Goal: Navigation & Orientation: Find specific page/section

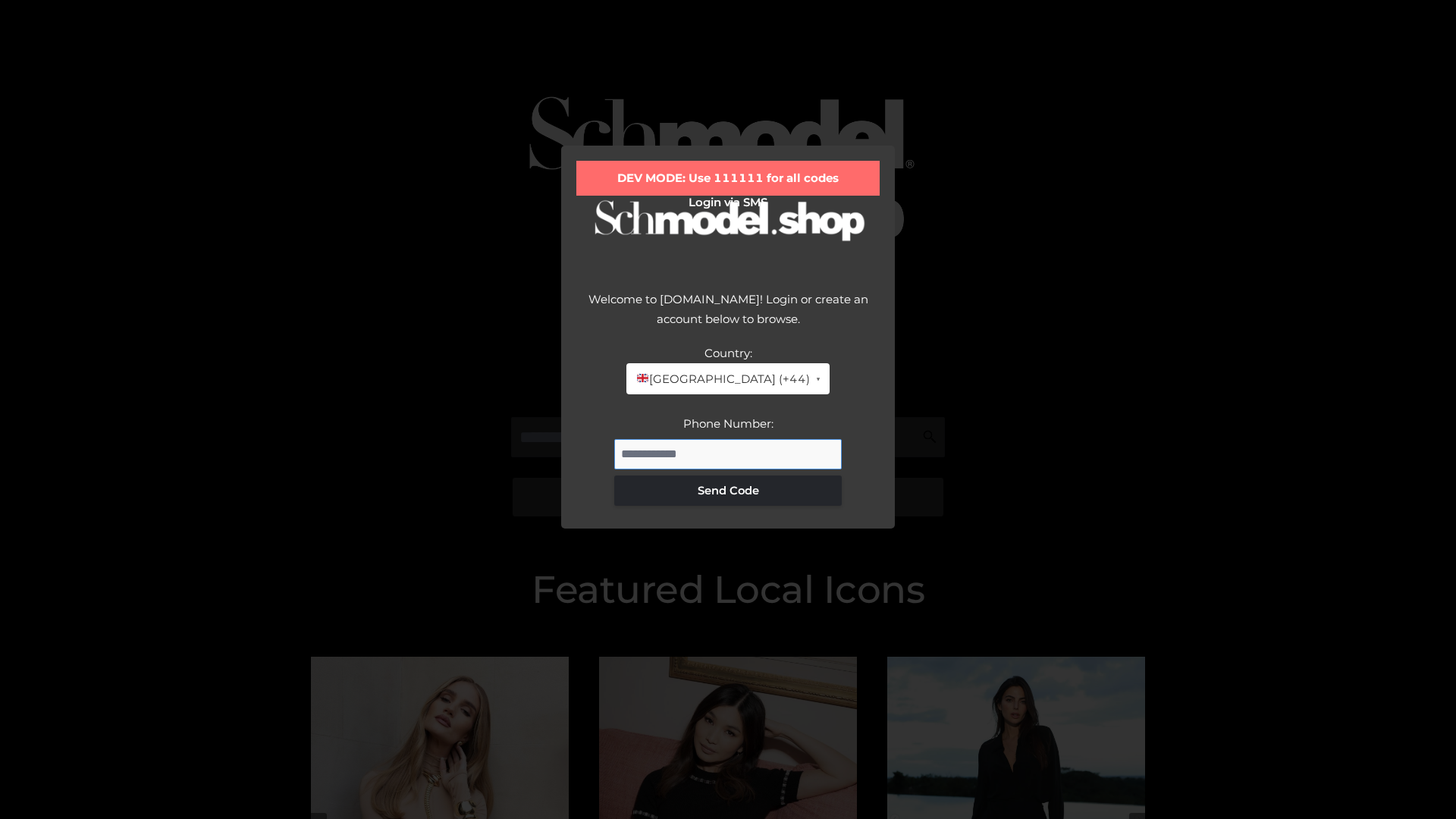
click at [728, 453] on input "Phone Number:" at bounding box center [728, 454] width 228 height 31
type input "**********"
click at [728, 490] on button "Send Code" at bounding box center [728, 490] width 228 height 31
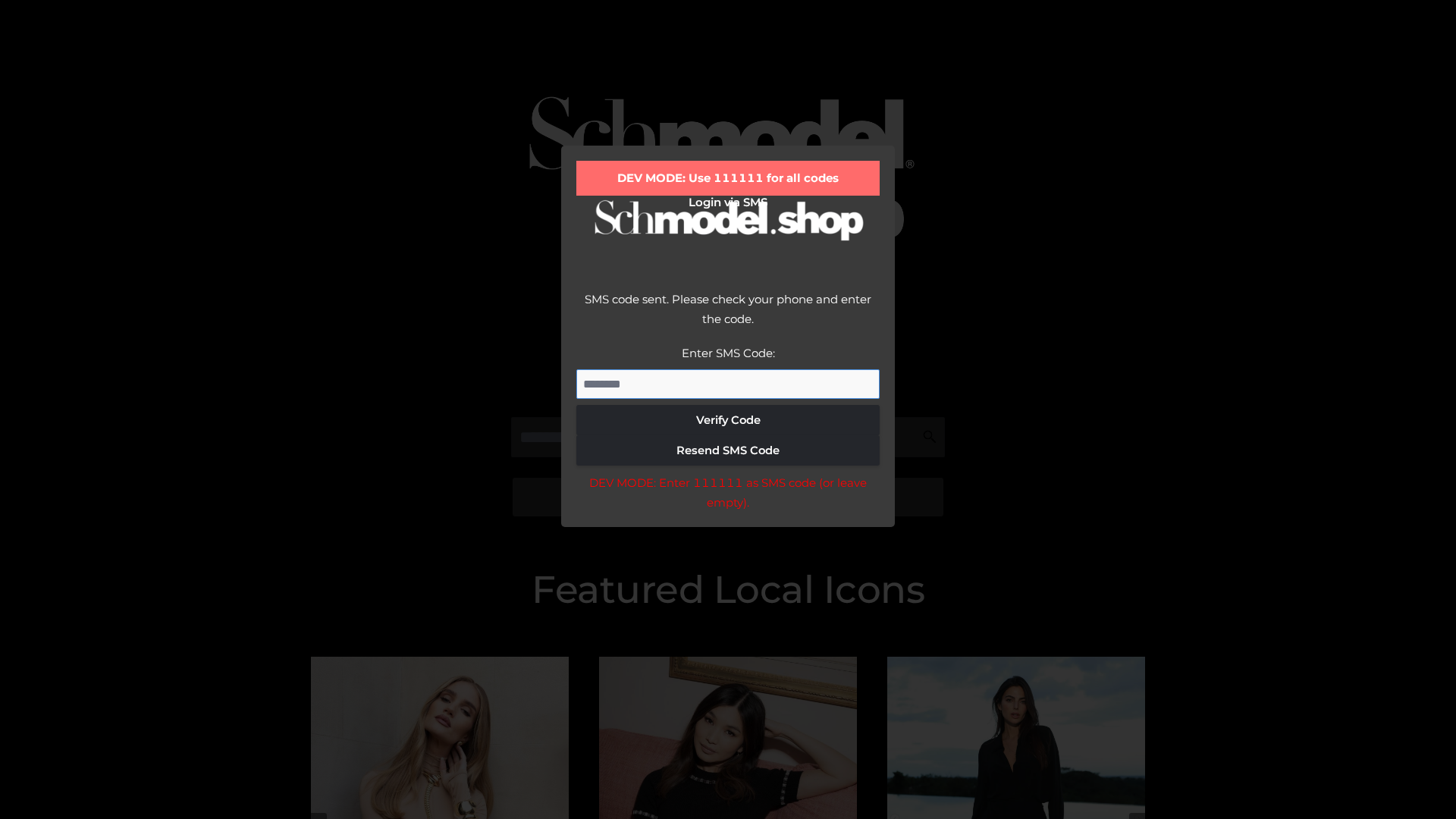
click at [728, 384] on input "Enter SMS Code:" at bounding box center [727, 384] width 303 height 31
type input "******"
click at [728, 420] on button "Verify Code" at bounding box center [727, 420] width 303 height 31
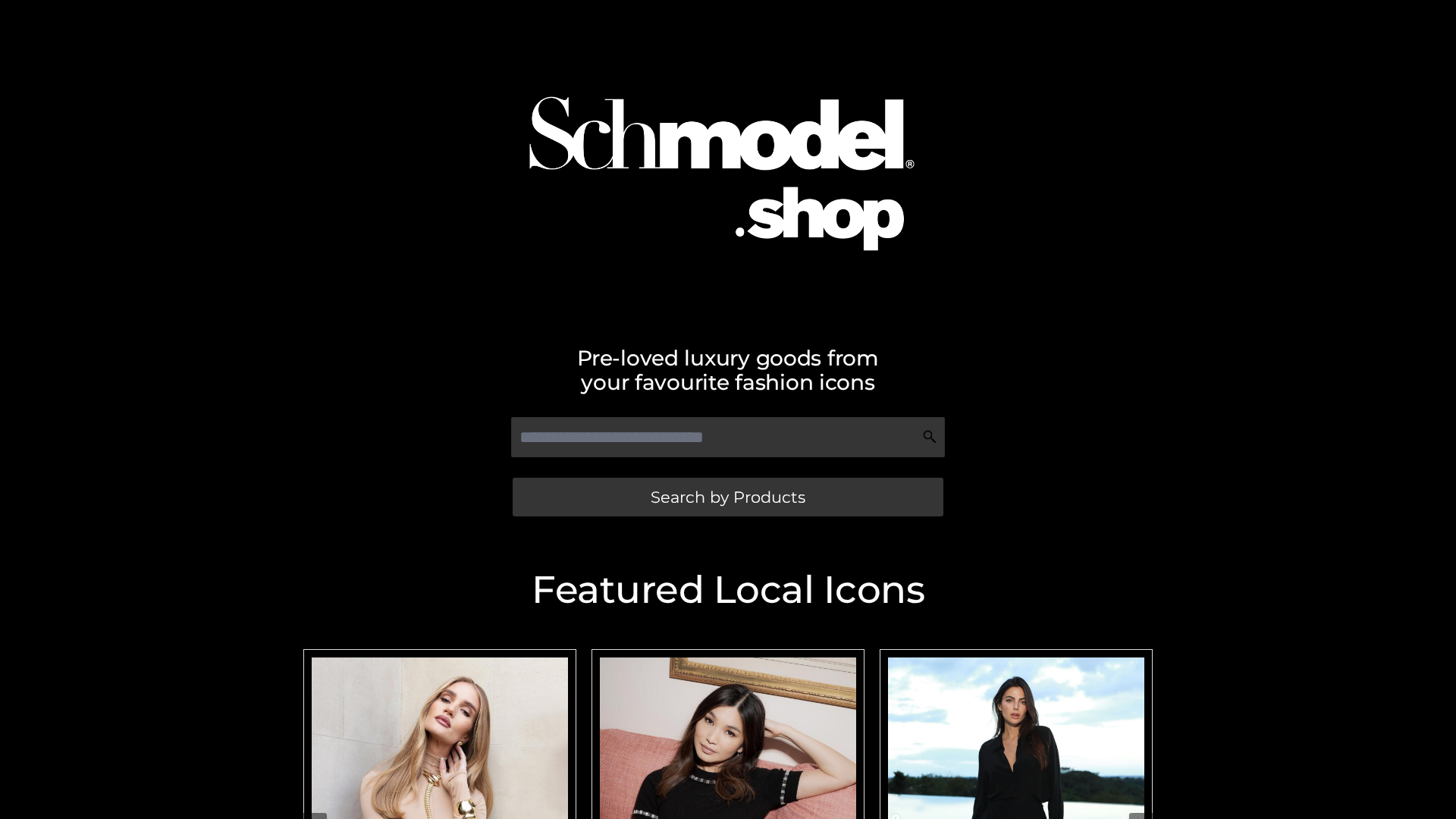
click at [727, 496] on span "Search by Products" at bounding box center [728, 497] width 155 height 16
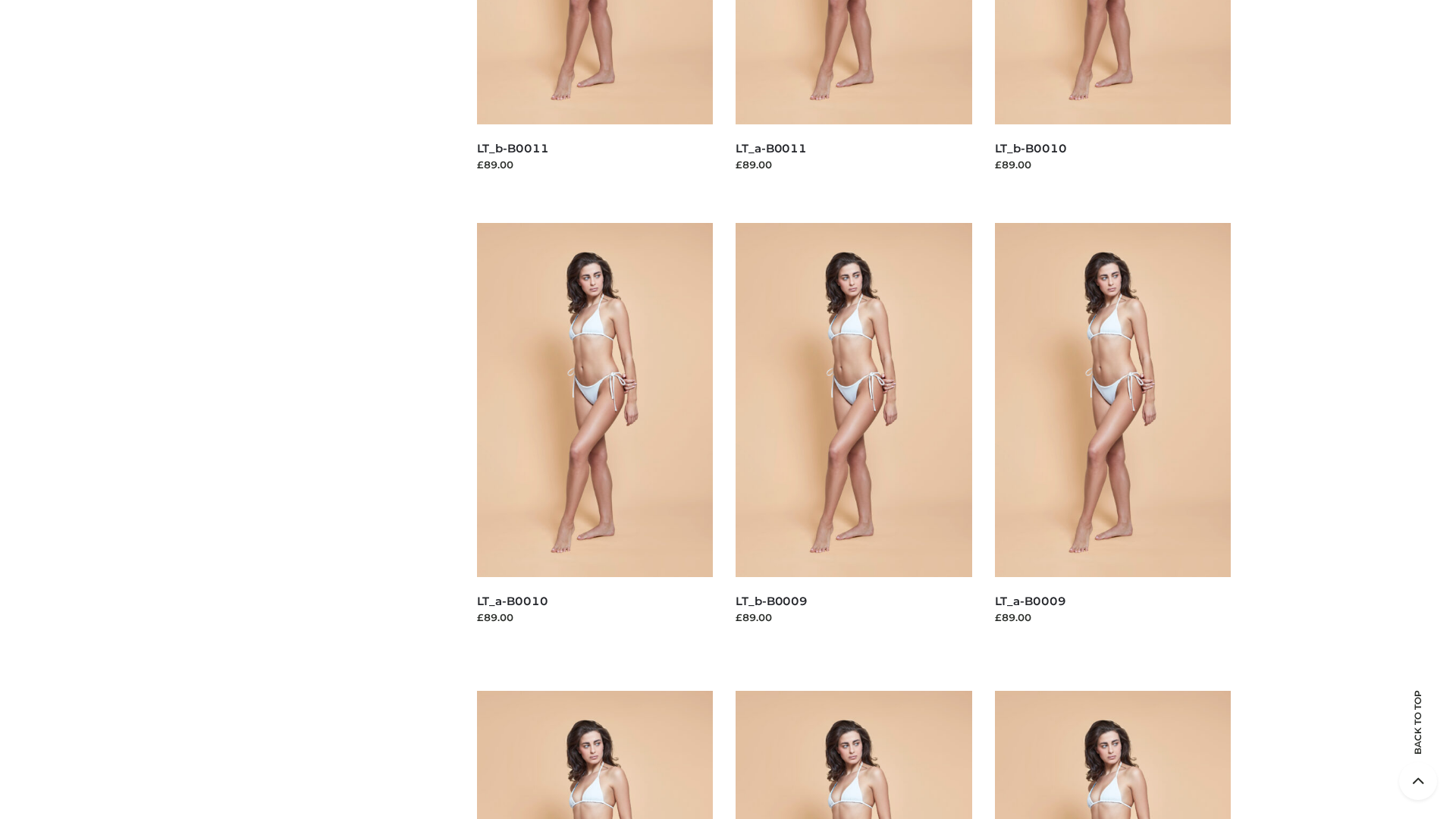
scroll to position [3999, 0]
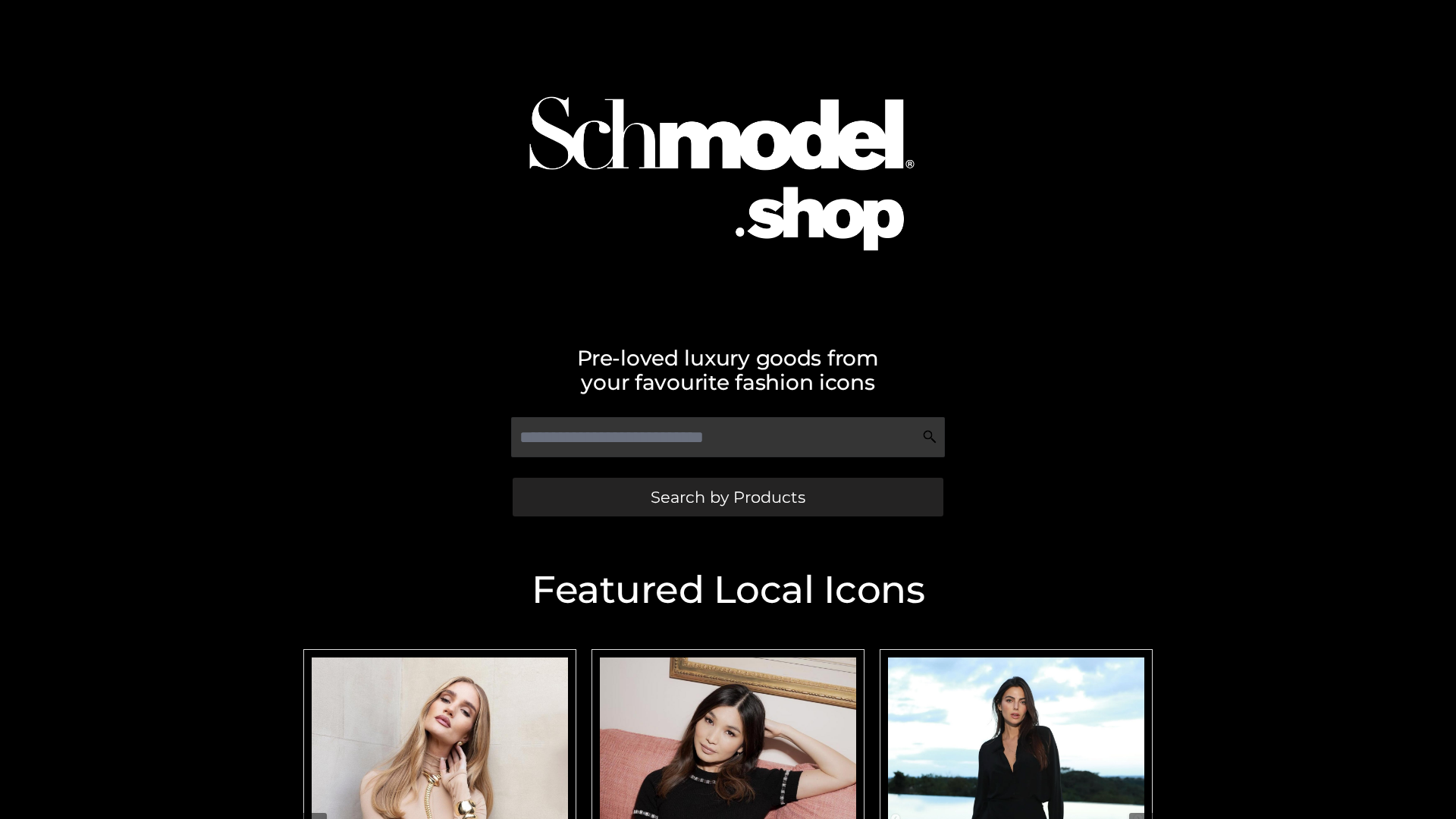
click at [727, 496] on span "Search by Products" at bounding box center [728, 497] width 155 height 16
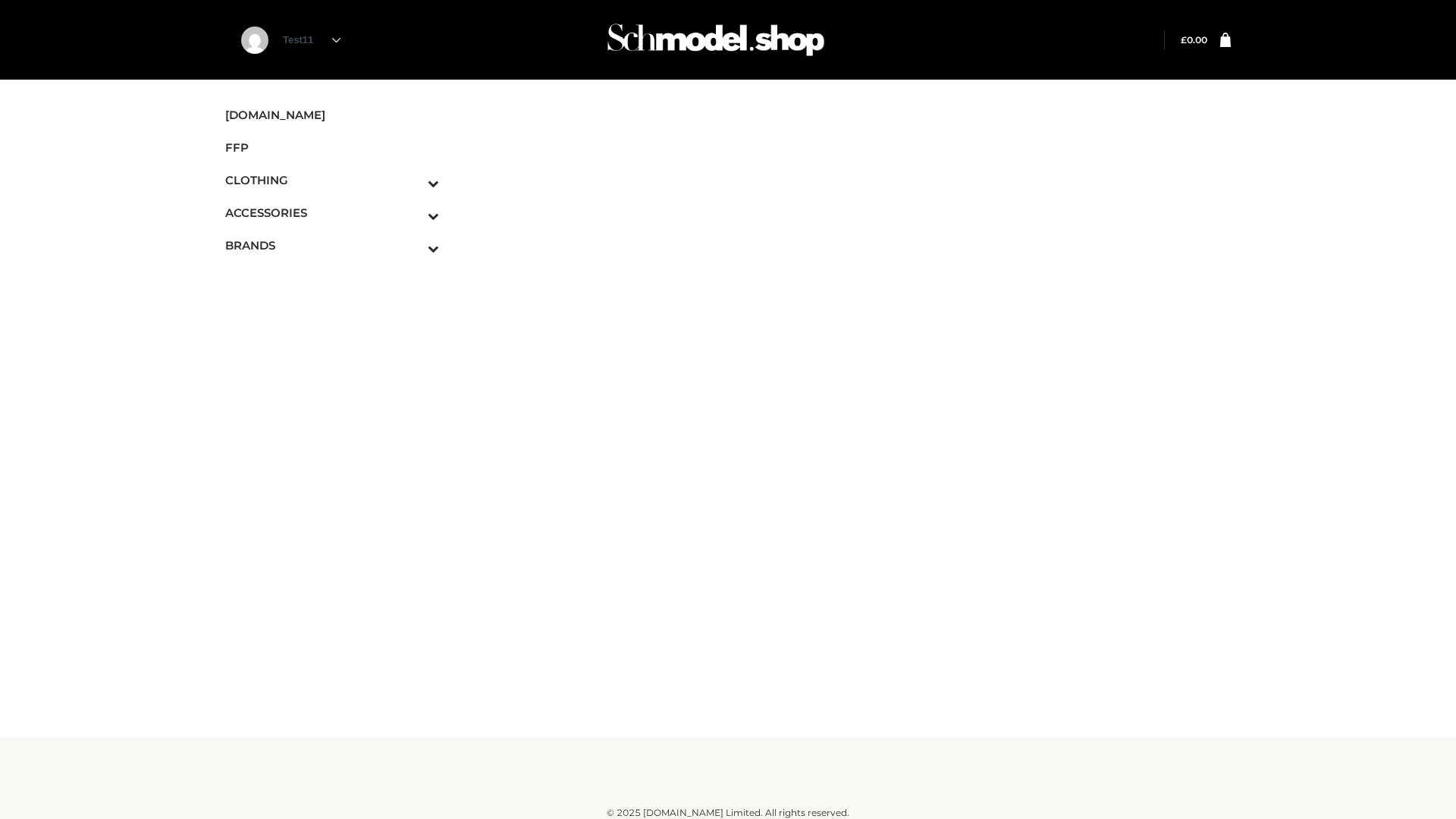
scroll to position [9, 0]
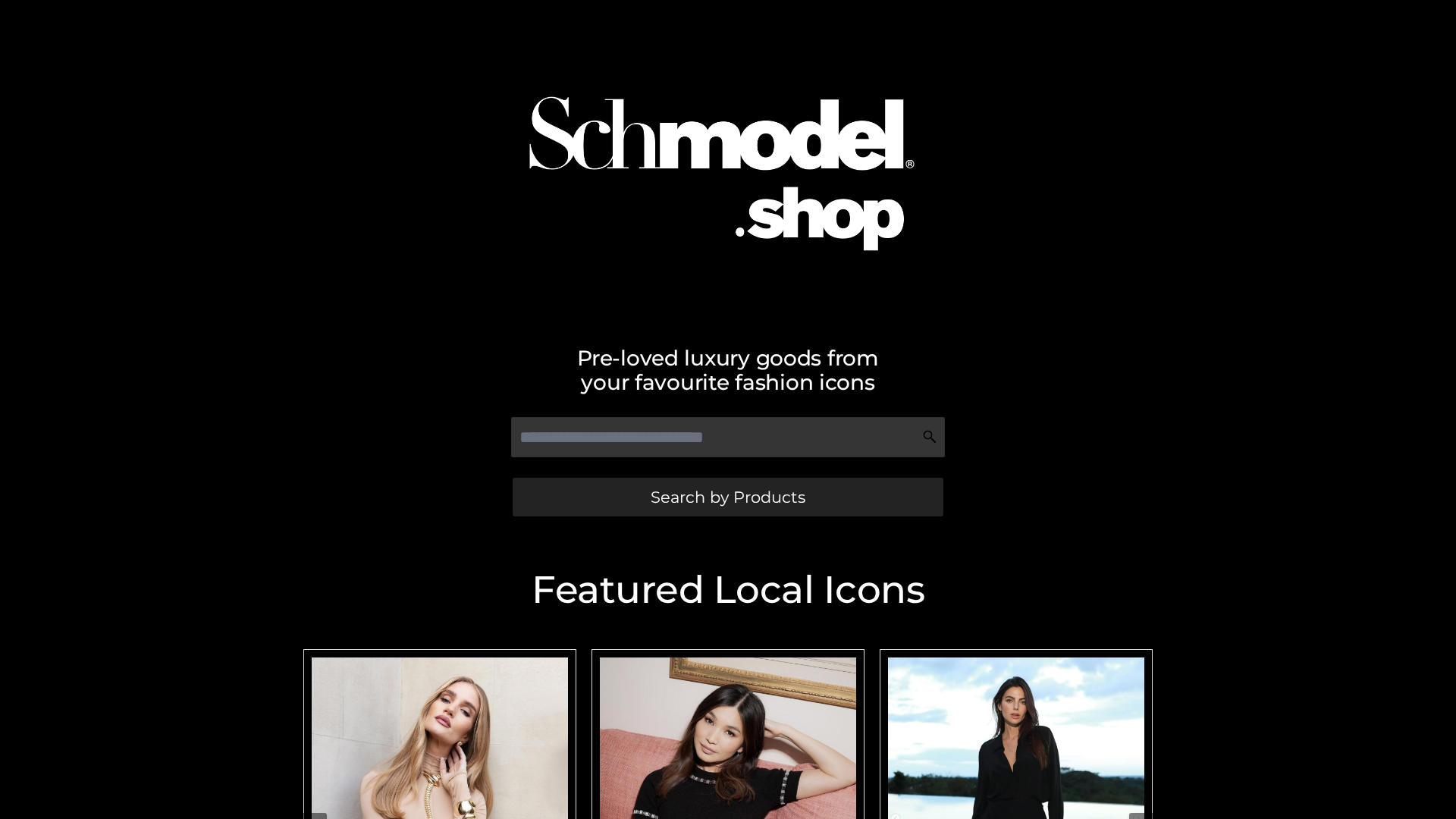
click at [727, 496] on span "Search by Products" at bounding box center [728, 497] width 155 height 16
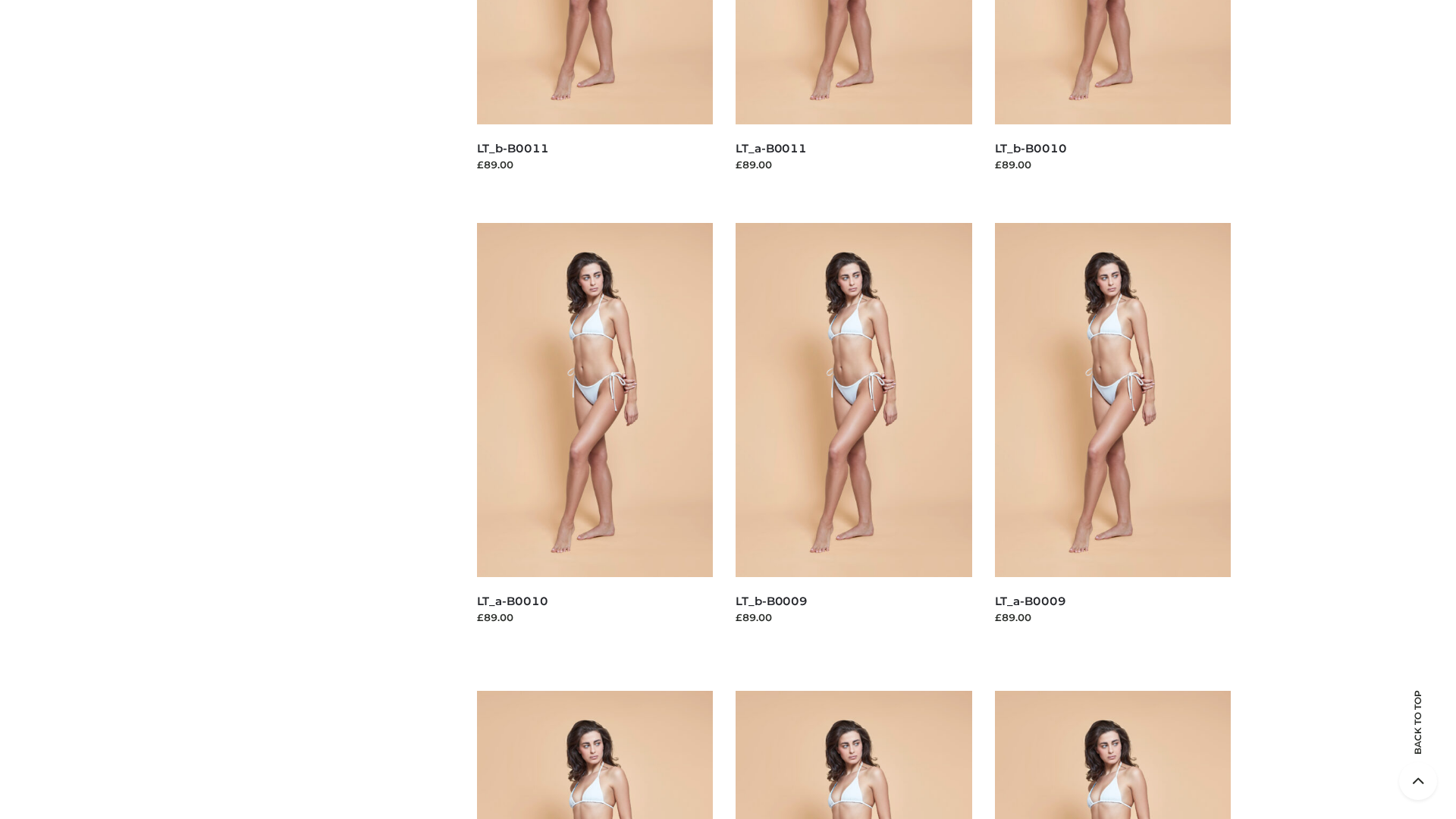
scroll to position [3999, 0]
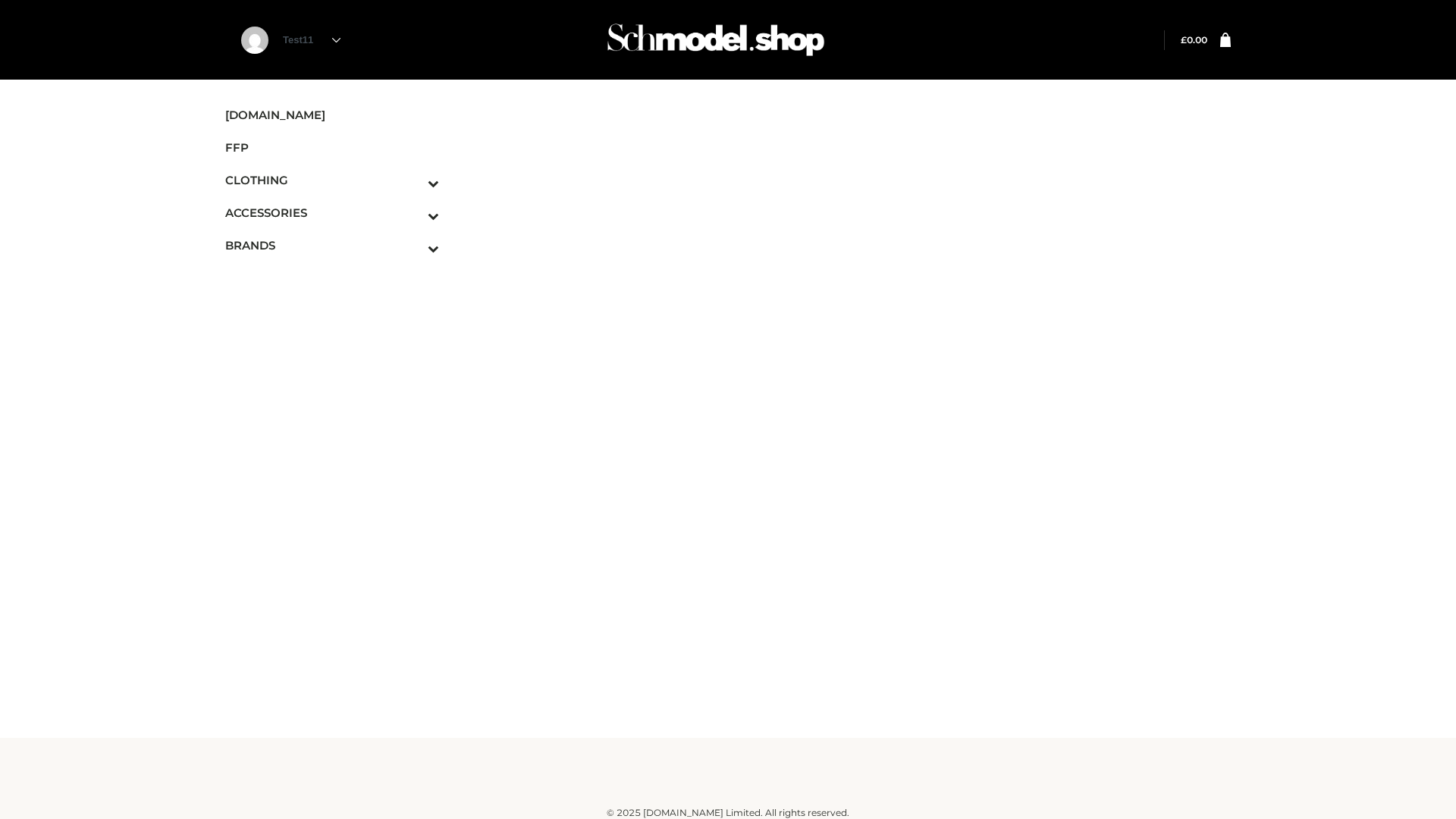
scroll to position [9, 0]
